Goal: Find specific page/section: Find specific page/section

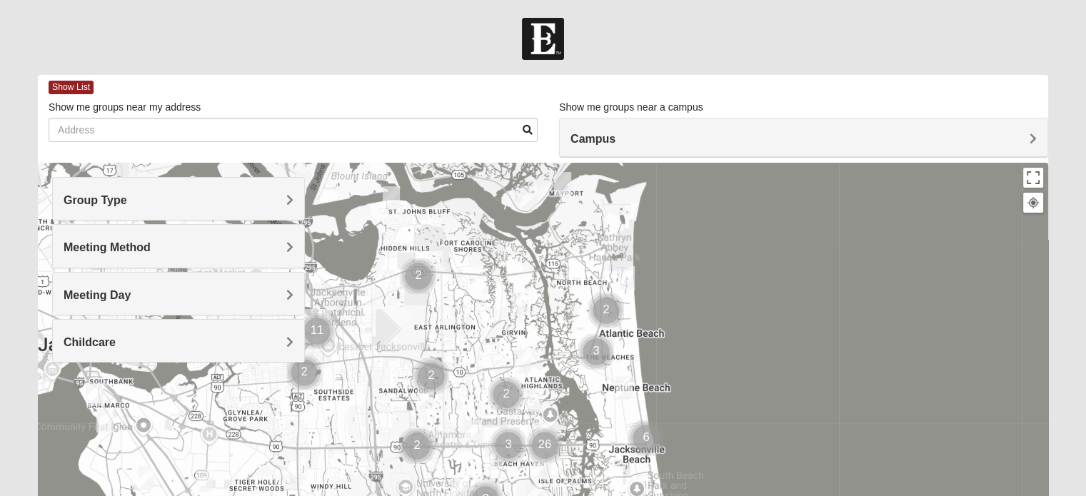
click at [127, 197] on span "Group Type" at bounding box center [96, 200] width 64 height 12
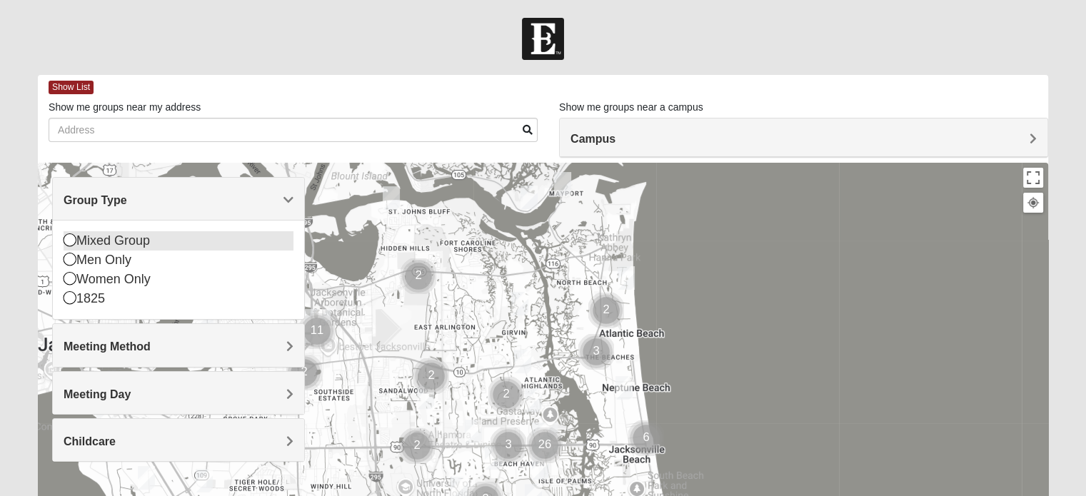
click at [66, 235] on icon at bounding box center [70, 240] width 13 height 13
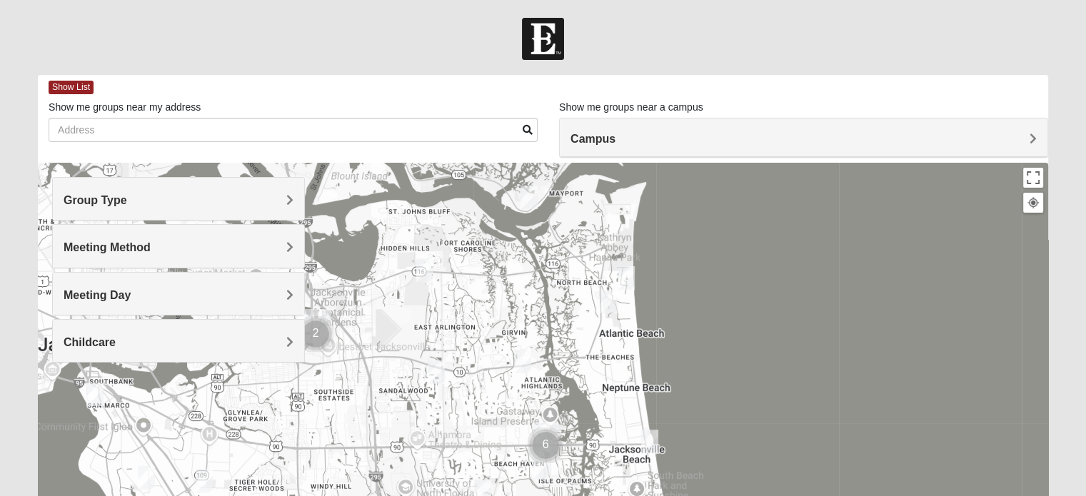
click at [151, 248] on span "Meeting Method" at bounding box center [107, 247] width 87 height 12
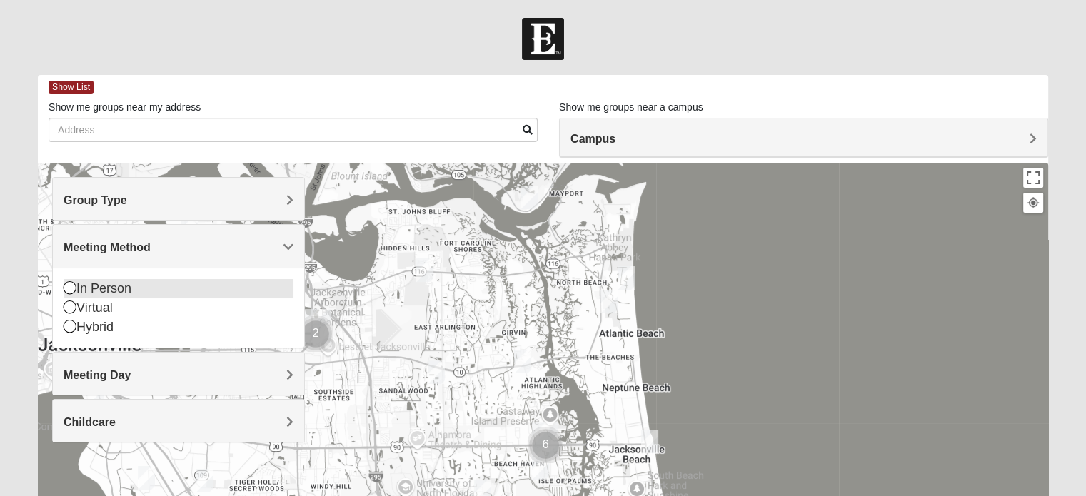
click at [70, 284] on icon at bounding box center [70, 287] width 13 height 13
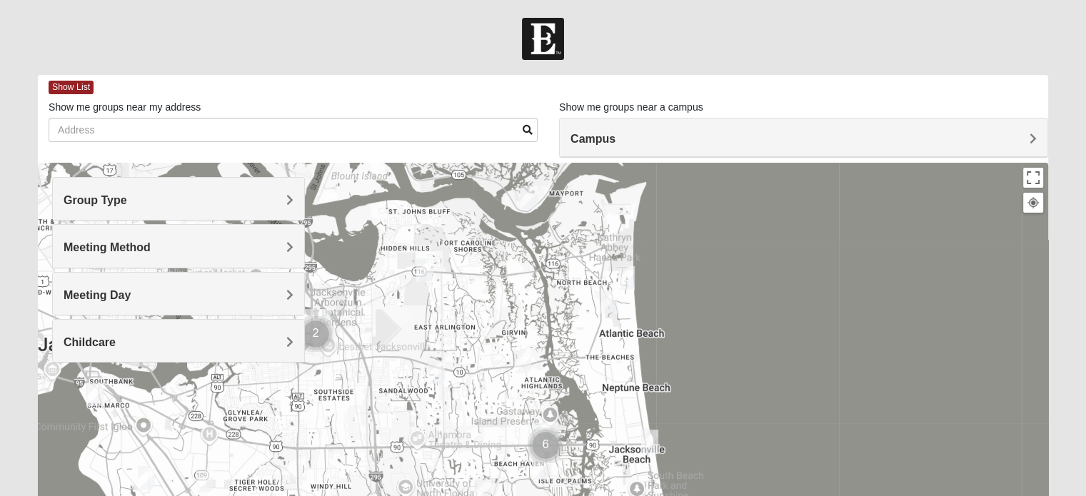
click at [131, 293] on span "Meeting Day" at bounding box center [97, 295] width 67 height 12
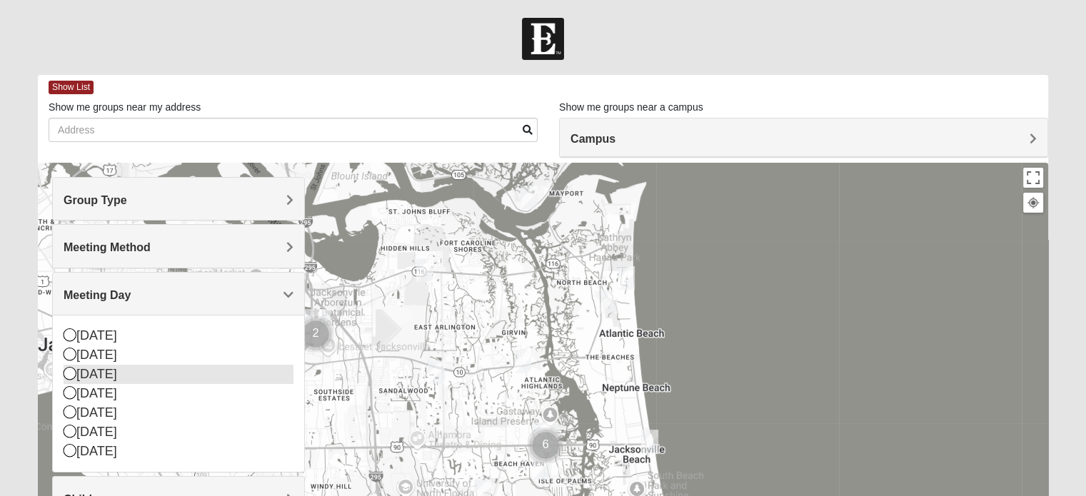
click at [69, 368] on icon at bounding box center [70, 373] width 13 height 13
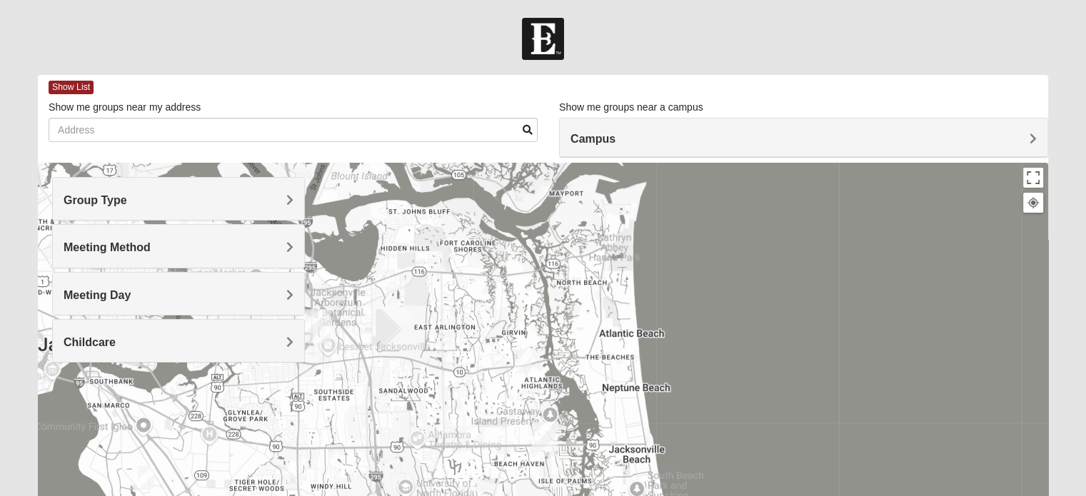
click at [116, 336] on span "Childcare" at bounding box center [90, 342] width 52 height 12
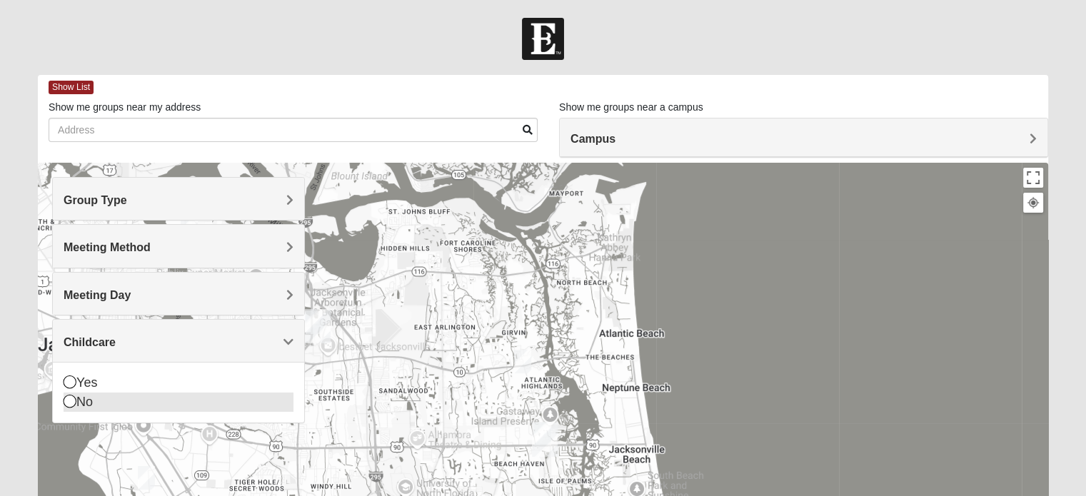
click at [67, 399] on icon at bounding box center [70, 401] width 13 height 13
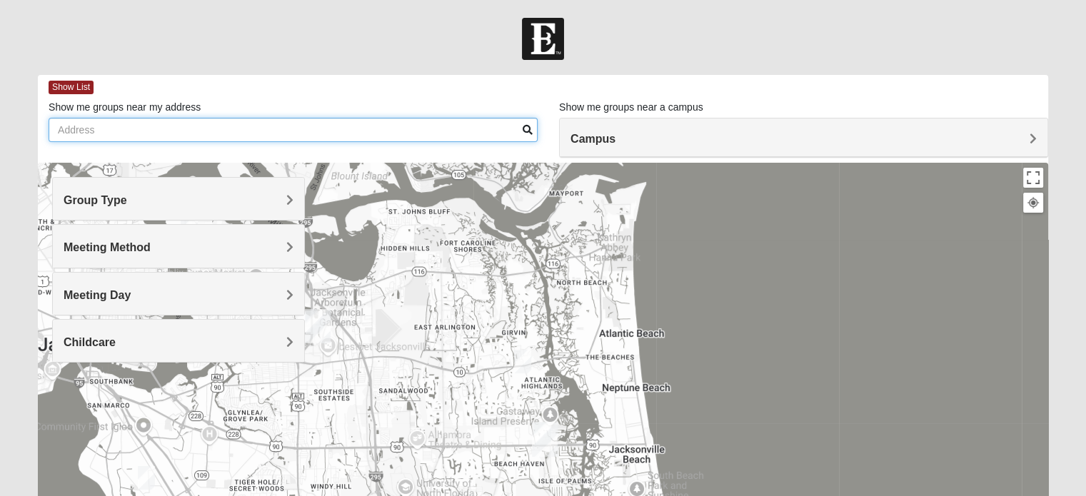
click at [57, 126] on input "Show me groups near my address" at bounding box center [293, 130] width 489 height 24
type input "[STREET_ADDRESS][PERSON_NAME] augustine"
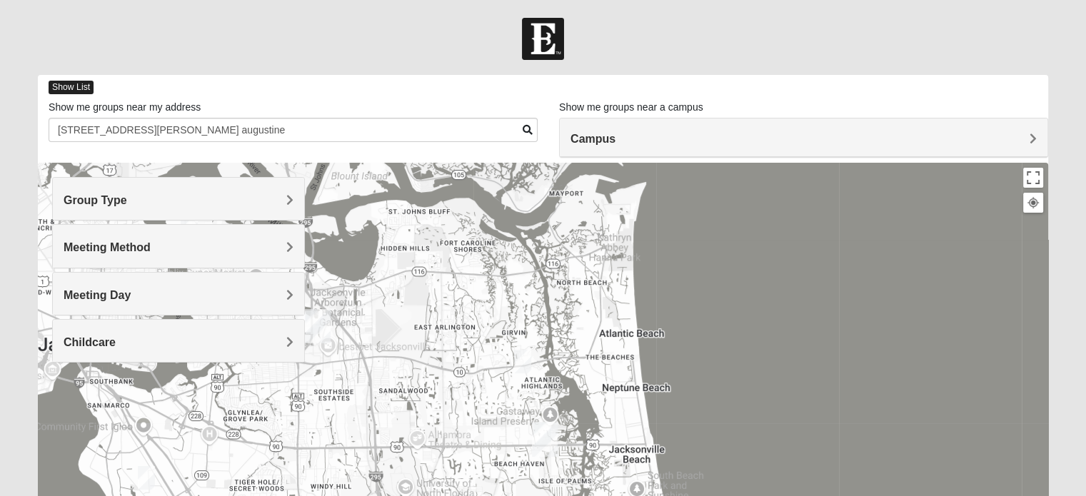
click at [64, 85] on span "Show List" at bounding box center [71, 88] width 45 height 14
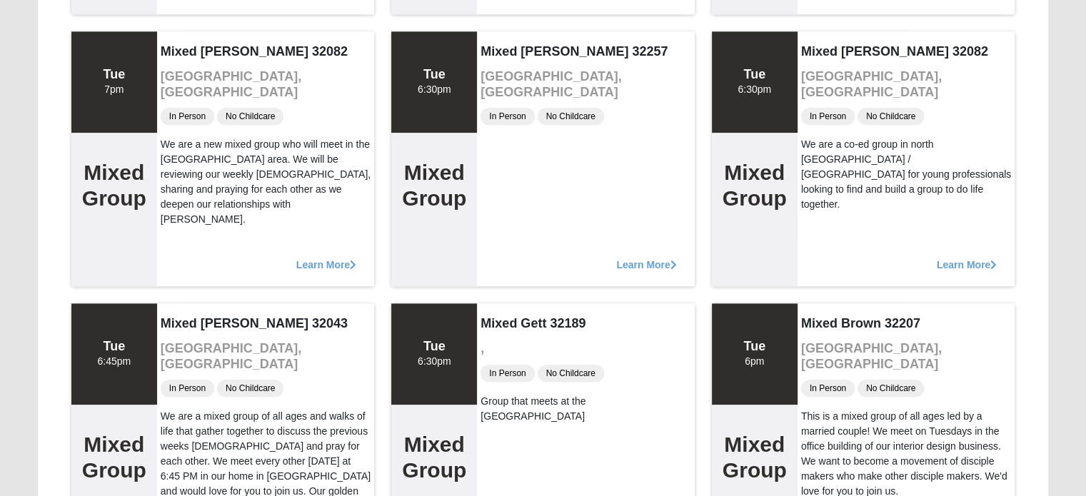
scroll to position [1514, 0]
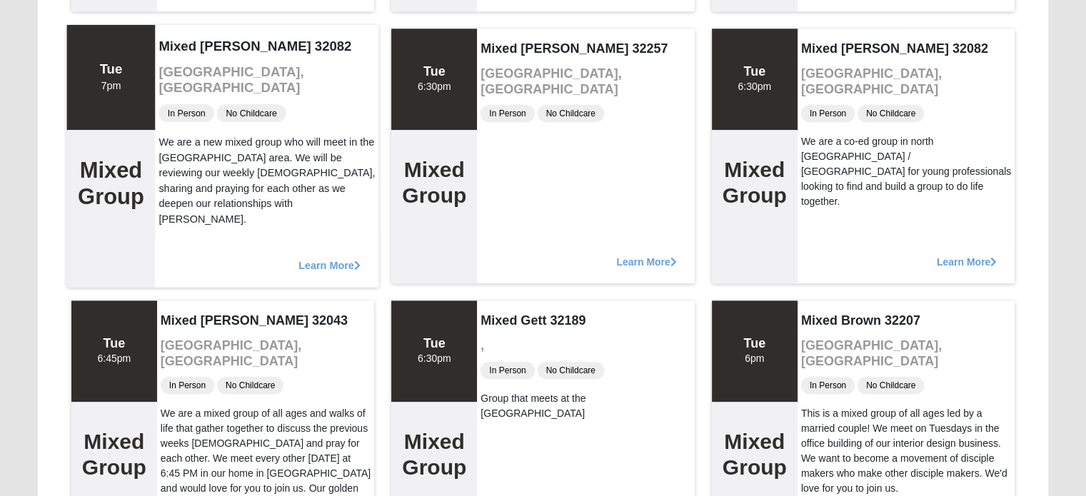
click at [354, 258] on span "Learn More" at bounding box center [330, 258] width 62 height 0
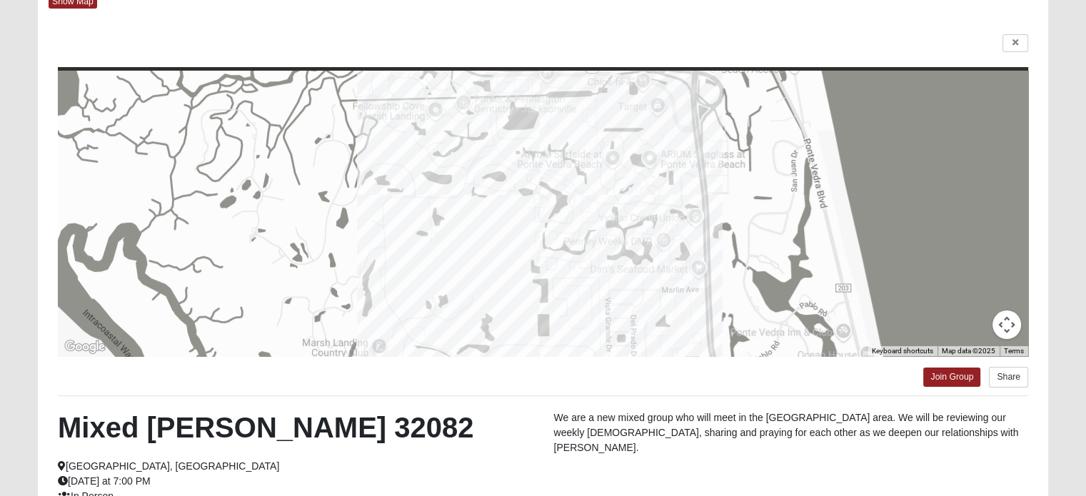
scroll to position [48, 0]
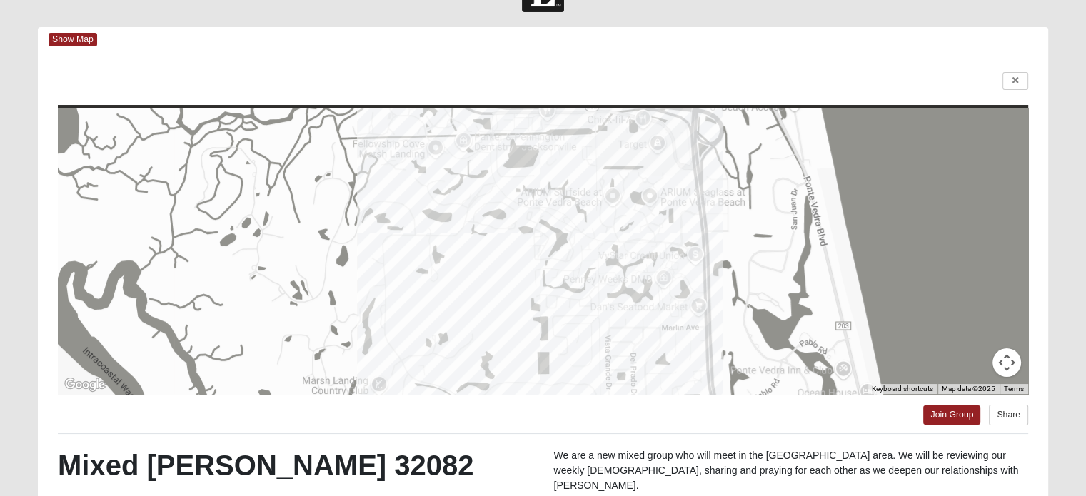
click at [999, 361] on button "Map camera controls" at bounding box center [1007, 363] width 29 height 29
click at [893, 331] on button "Move left" at bounding box center [900, 327] width 29 height 29
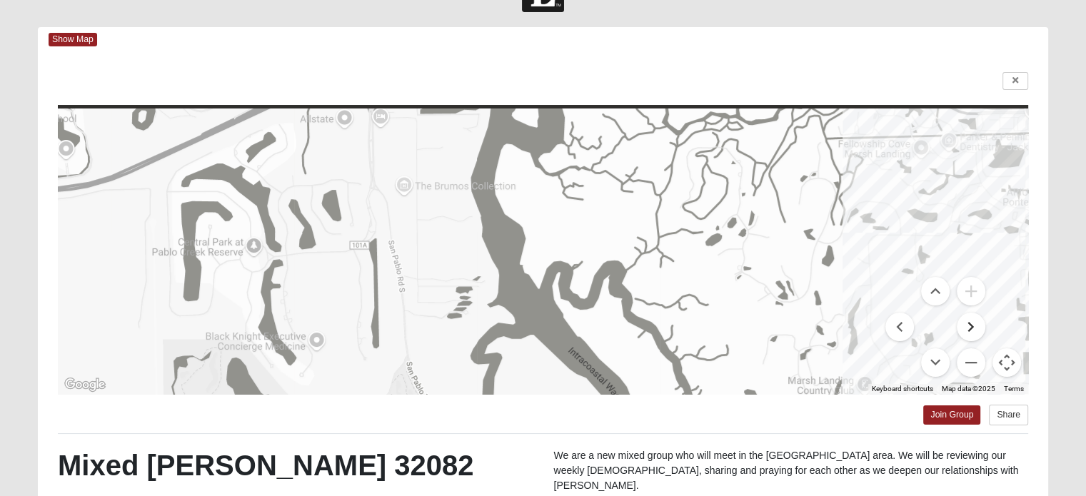
click at [973, 322] on button "Move right" at bounding box center [971, 327] width 29 height 29
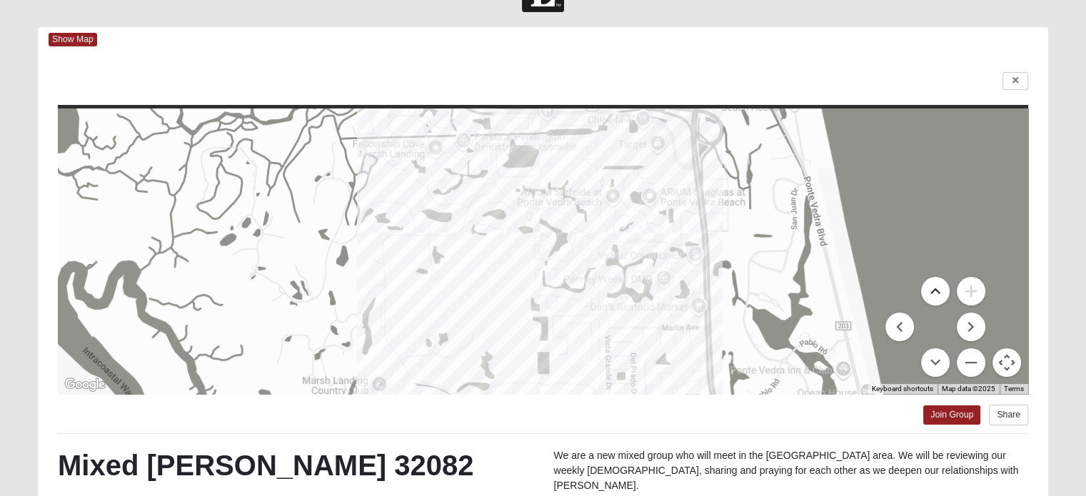
click at [936, 288] on button "Move up" at bounding box center [935, 291] width 29 height 29
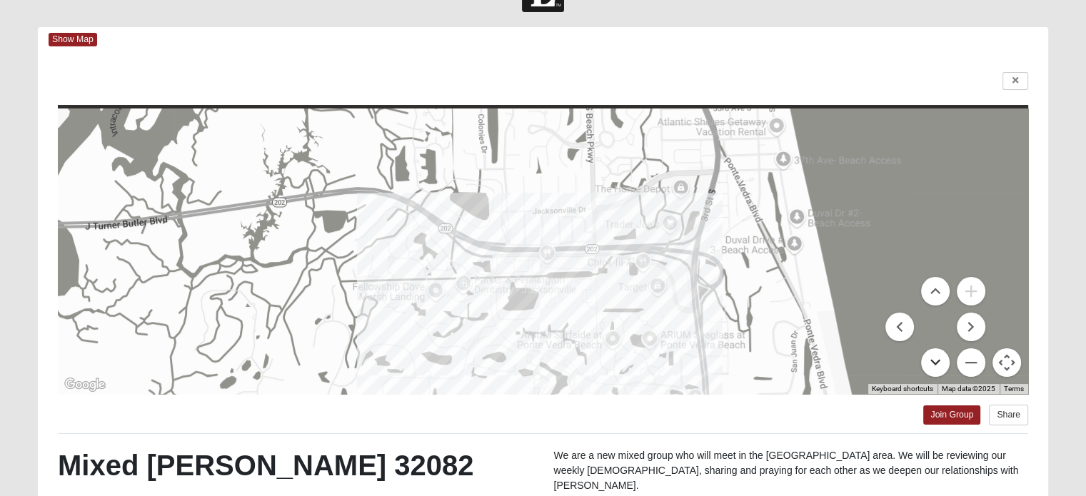
click at [940, 356] on button "Move down" at bounding box center [935, 363] width 29 height 29
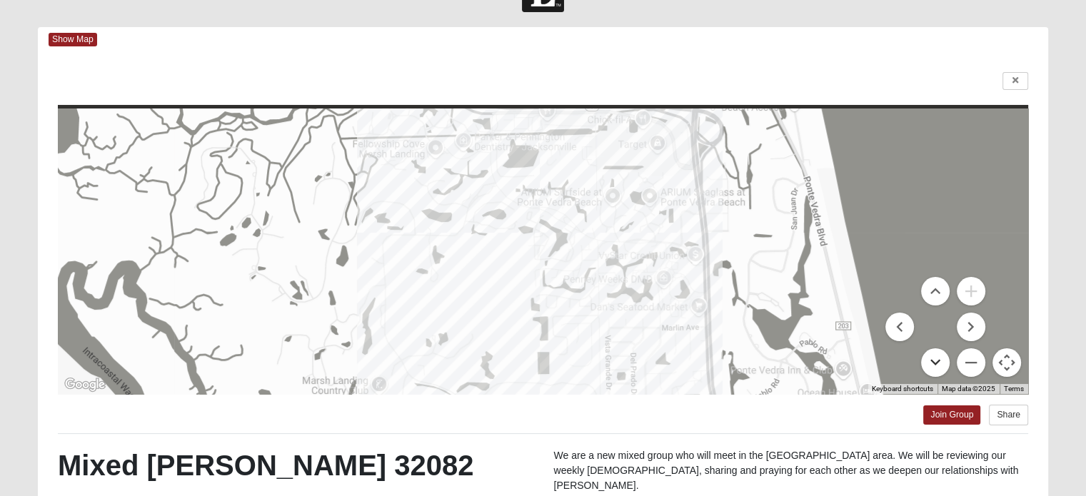
click at [935, 356] on button "Move down" at bounding box center [935, 363] width 29 height 29
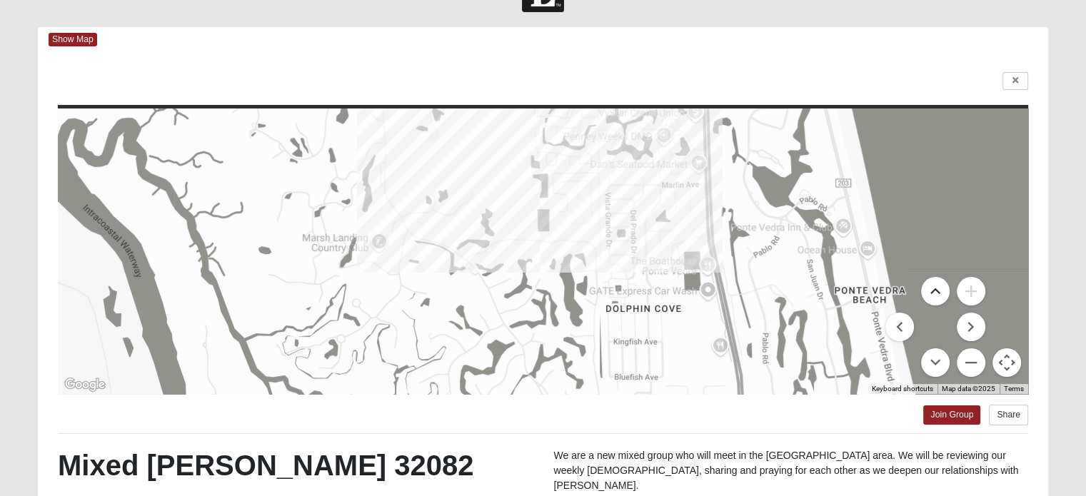
click at [936, 285] on button "Move up" at bounding box center [935, 291] width 29 height 29
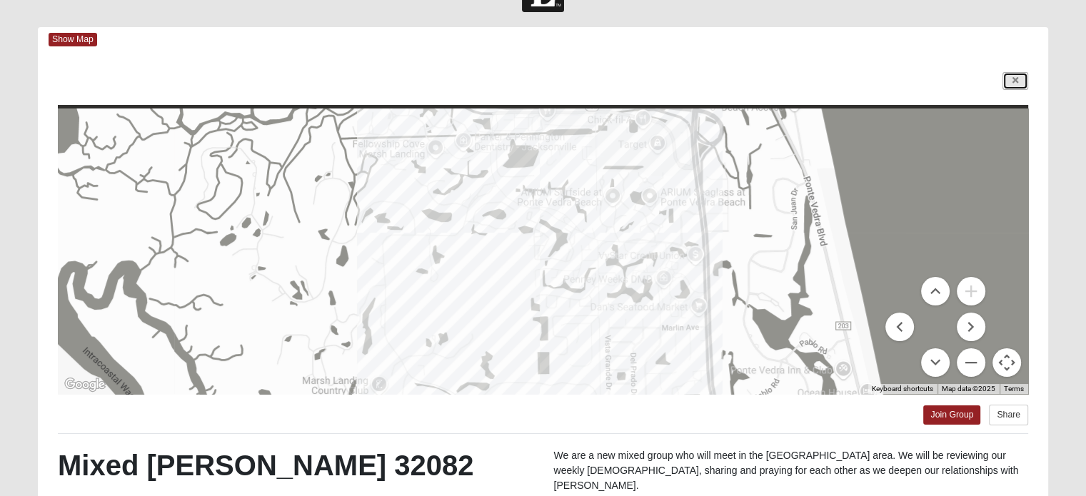
click at [1010, 79] on link at bounding box center [1016, 81] width 26 height 18
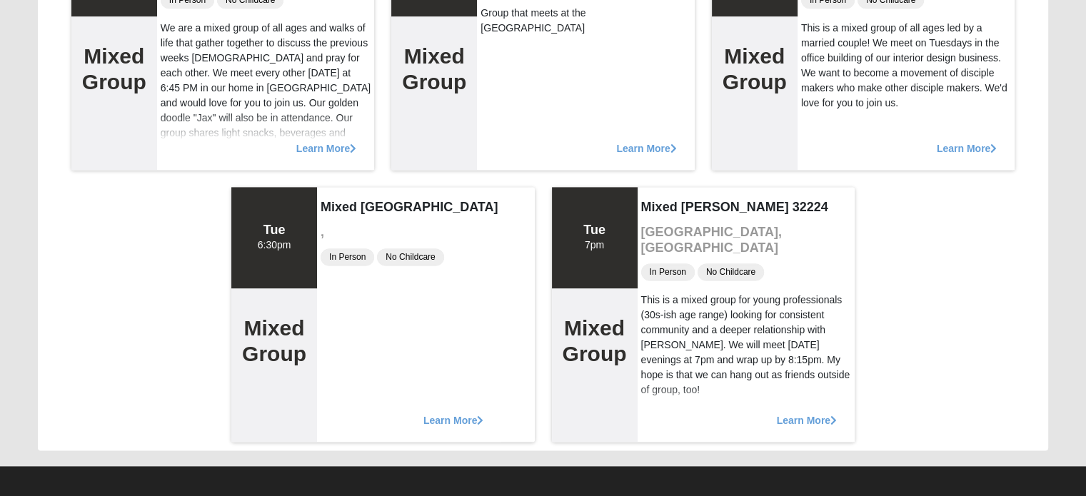
scroll to position [1905, 0]
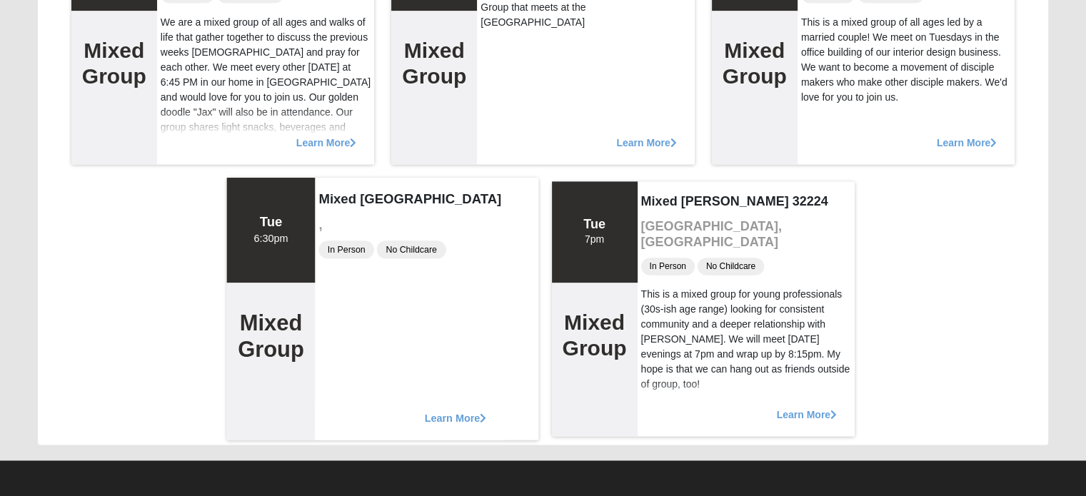
click at [482, 414] on icon at bounding box center [483, 418] width 6 height 10
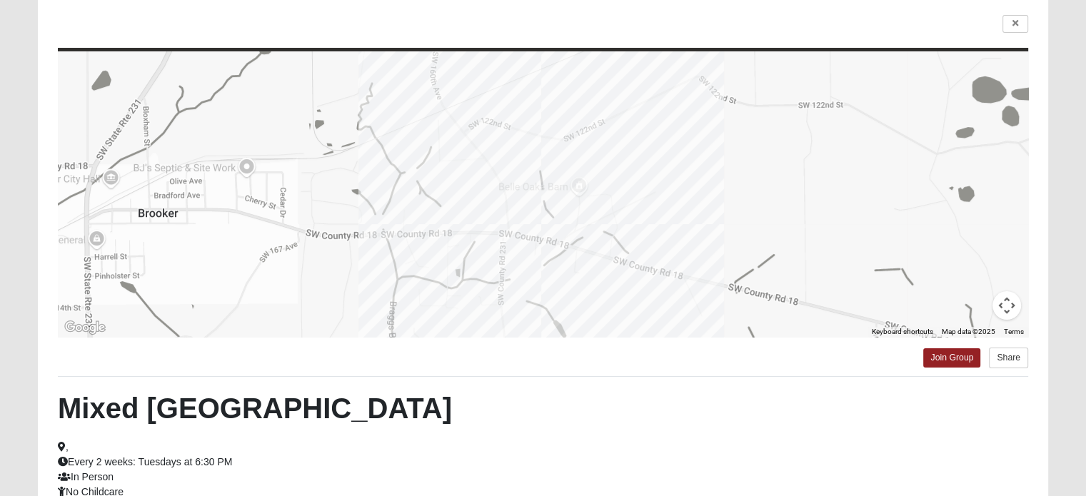
scroll to position [95, 0]
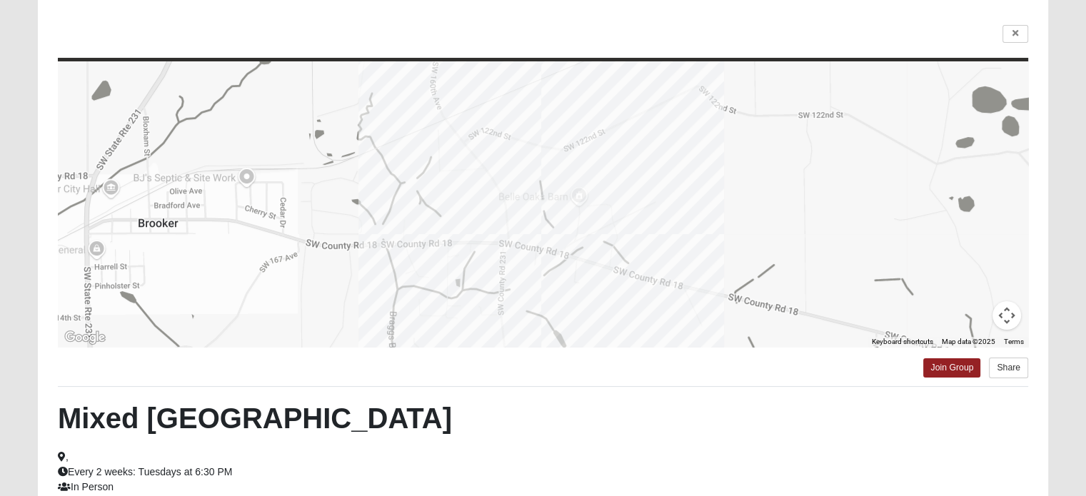
click at [1008, 318] on button "Map camera controls" at bounding box center [1007, 315] width 29 height 29
click at [898, 279] on button "Move left" at bounding box center [900, 280] width 29 height 29
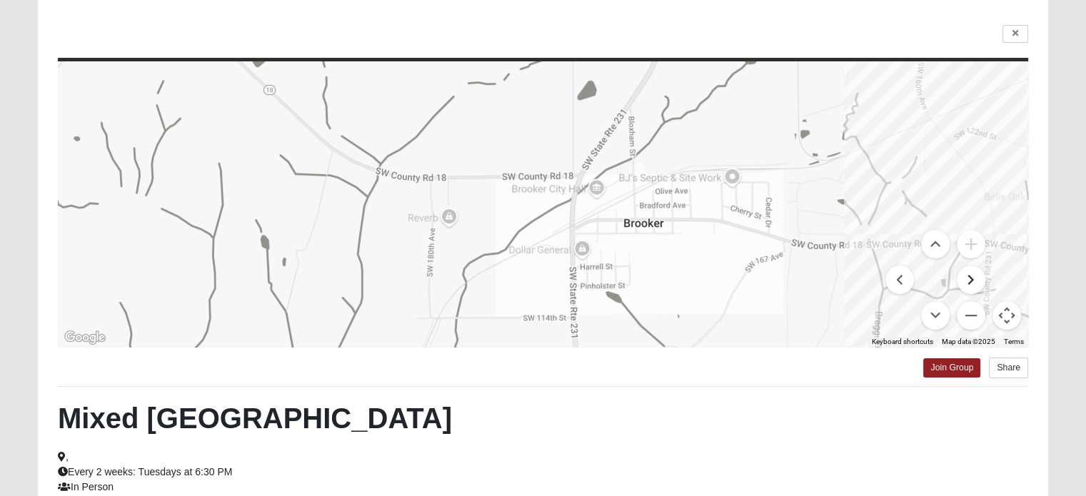
click at [968, 279] on button "Move right" at bounding box center [971, 280] width 29 height 29
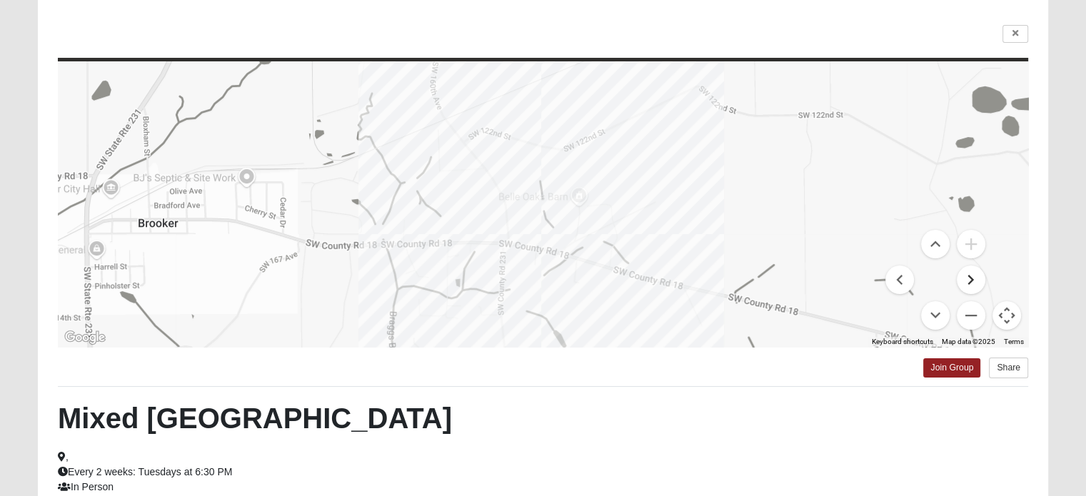
click at [968, 279] on button "Move right" at bounding box center [971, 280] width 29 height 29
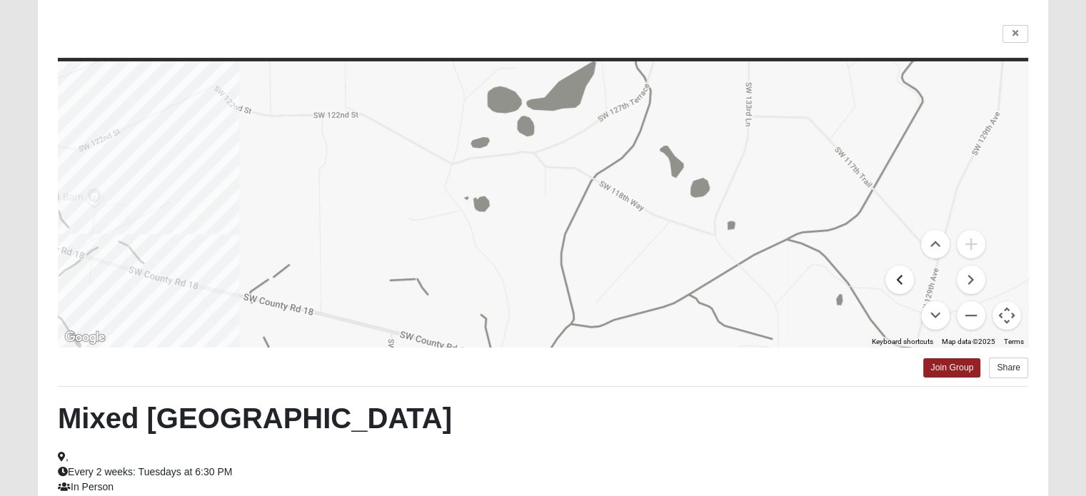
click at [900, 276] on button "Move left" at bounding box center [900, 280] width 29 height 29
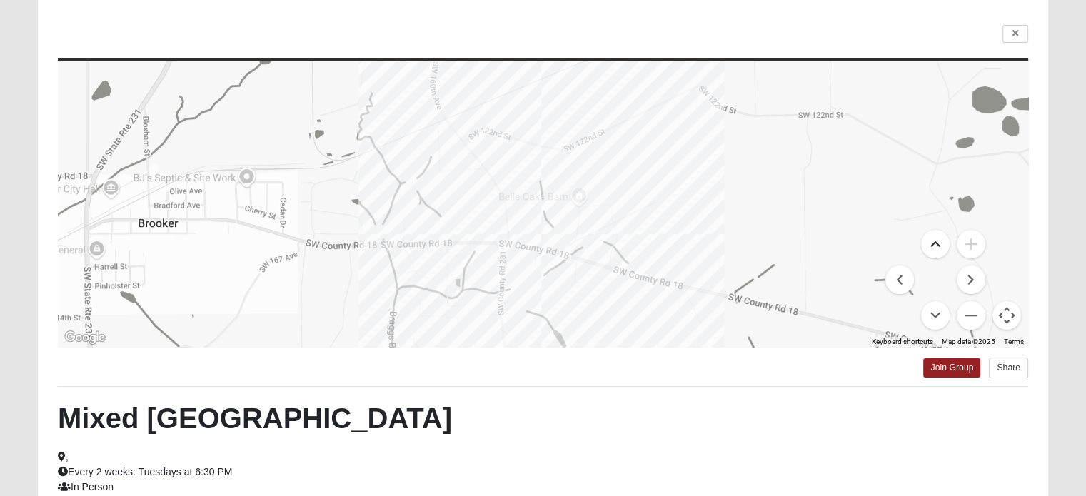
click at [936, 242] on button "Move up" at bounding box center [935, 244] width 29 height 29
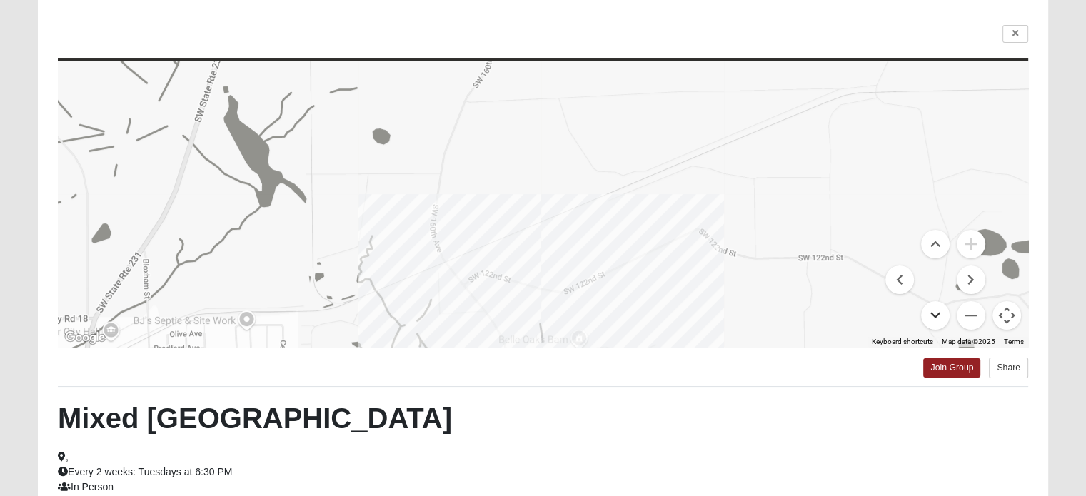
click at [935, 315] on button "Move down" at bounding box center [935, 315] width 29 height 29
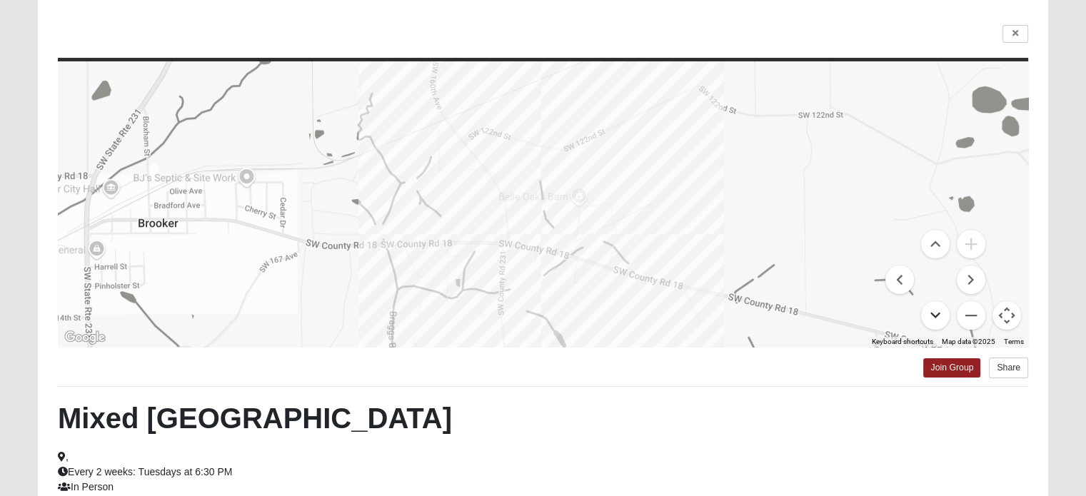
click at [935, 315] on button "Move down" at bounding box center [935, 315] width 29 height 29
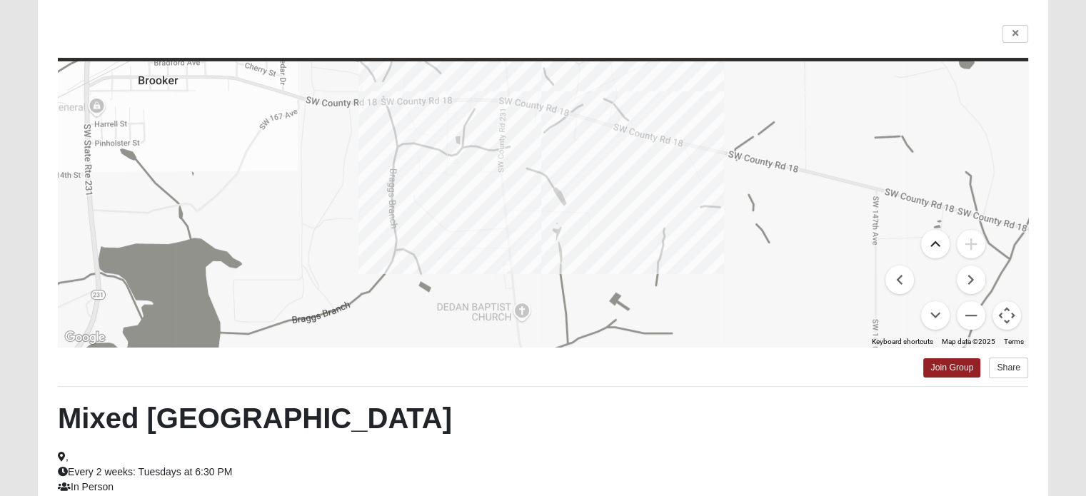
click at [937, 242] on button "Move up" at bounding box center [935, 244] width 29 height 29
